Goal: Check status: Check status

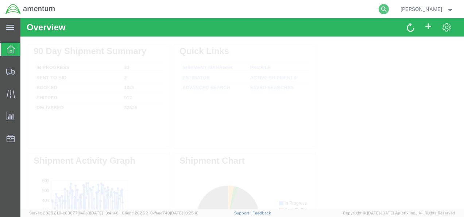
click at [389, 9] on icon at bounding box center [383, 9] width 10 height 10
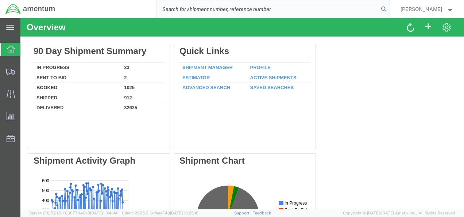
click at [318, 11] on input "search" at bounding box center [268, 8] width 222 height 17
paste input "93746971438"
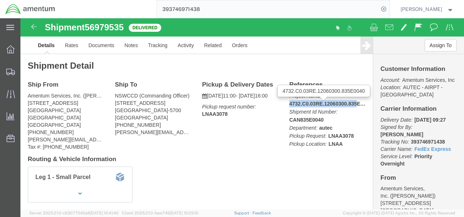
drag, startPoint x: 265, startPoint y: 86, endPoint x: 333, endPoint y: 86, distance: 67.8
click div "References Project Number: 4732.C0.03RE.12060300.835E0040 Shipment Id Number: C…"
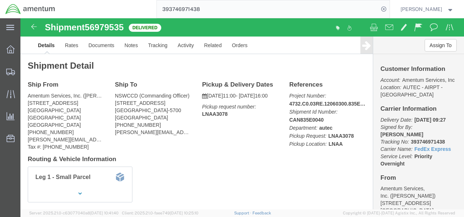
click h4 "Routing & Vehicle Information"
drag, startPoint x: 153, startPoint y: 156, endPoint x: 158, endPoint y: 150, distance: 7.6
click div "Leg 1 - Small Parcel"
click at [265, 8] on input "393746971438" at bounding box center [268, 8] width 222 height 17
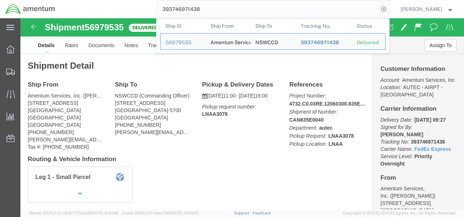
drag, startPoint x: 248, startPoint y: 12, endPoint x: 173, endPoint y: 9, distance: 74.4
click at [173, 9] on input "393746971438" at bounding box center [268, 8] width 222 height 17
paste input "868033966"
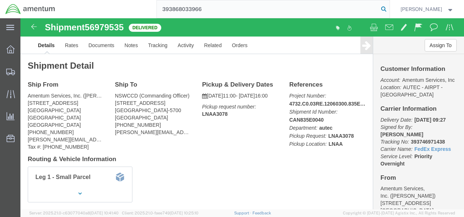
click at [389, 9] on icon at bounding box center [383, 9] width 10 height 10
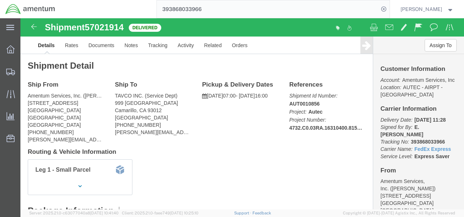
click div "Leg 1 - Small Parcel"
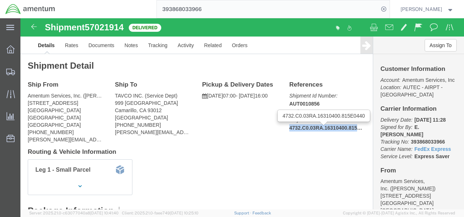
drag, startPoint x: 266, startPoint y: 109, endPoint x: 335, endPoint y: 110, distance: 68.2
click b "4732.C0.03RA.16310400.815E0440"
copy b "4732.C0.03RA.16310400.815"
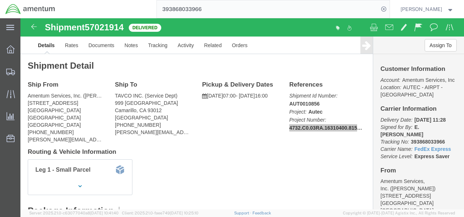
click at [217, 10] on input "393868033966" at bounding box center [268, 8] width 222 height 17
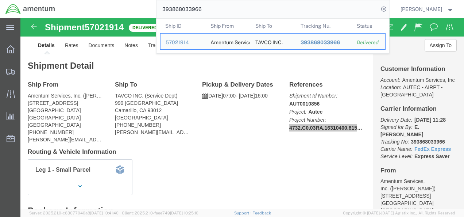
drag, startPoint x: 209, startPoint y: 9, endPoint x: 173, endPoint y: 10, distance: 36.1
click at [173, 10] on input "393868033966" at bounding box center [268, 8] width 222 height 17
paste input "744432971"
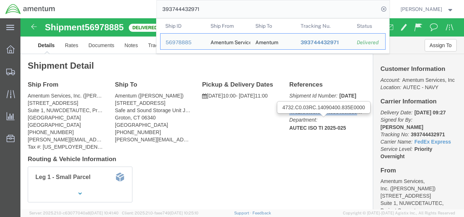
drag, startPoint x: 266, startPoint y: 103, endPoint x: 333, endPoint y: 104, distance: 66.7
click b "4732.C0.03RC.14090400.835E0000"
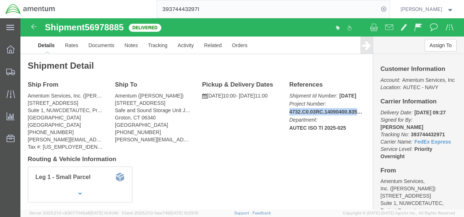
copy b "4732.C0.03RC.14090400.835"
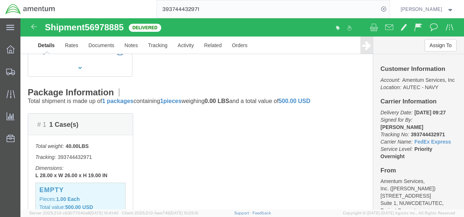
scroll to position [146, 0]
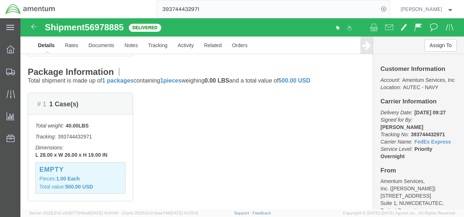
click at [249, 10] on input "393744432971" at bounding box center [268, 8] width 222 height 17
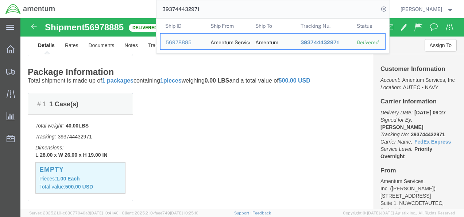
drag, startPoint x: 231, startPoint y: 9, endPoint x: 175, endPoint y: 9, distance: 55.8
click at [175, 9] on input "393744432971" at bounding box center [268, 8] width 222 height 17
paste input "0884540"
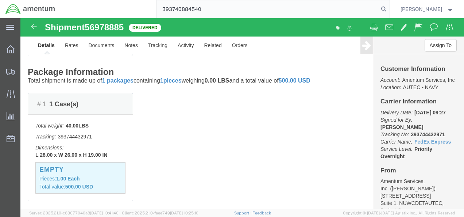
type input "393740884540"
